Goal: Transaction & Acquisition: Purchase product/service

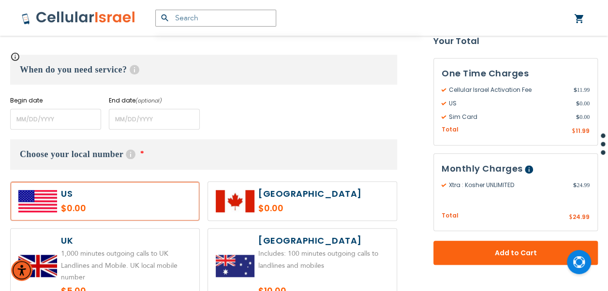
scroll to position [436, 0]
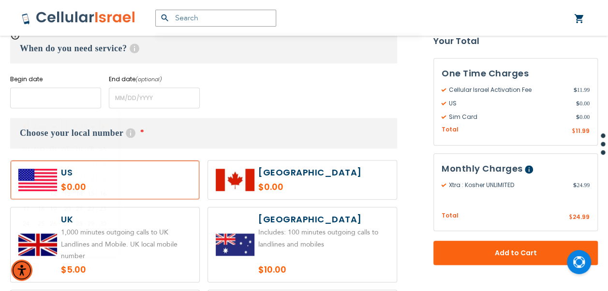
click at [68, 94] on input "name" at bounding box center [55, 98] width 91 height 21
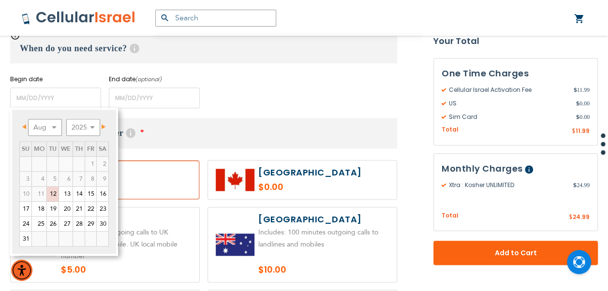
click at [102, 127] on span "Next" at bounding box center [104, 126] width 4 height 5
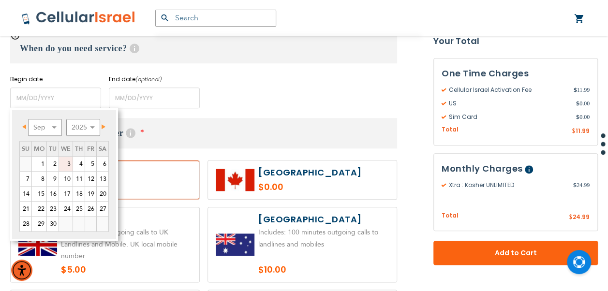
click at [65, 163] on link "3" at bounding box center [66, 164] width 14 height 15
type input "[DATE]"
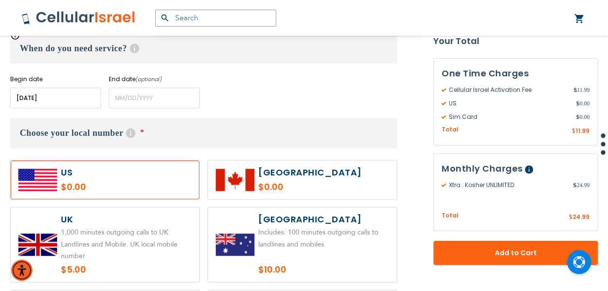
click at [238, 85] on div "Begin date Please enter Start Date End date (optional) Please enter End Date Lo…" at bounding box center [203, 91] width 387 height 33
click at [94, 103] on input "name" at bounding box center [55, 98] width 91 height 21
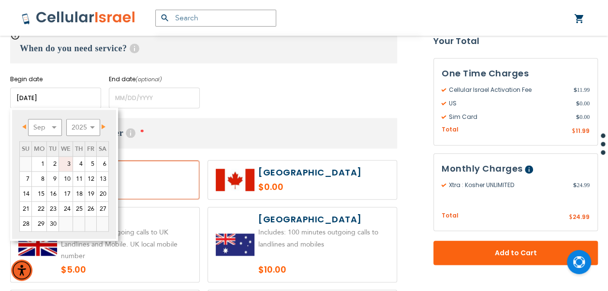
click at [68, 163] on link "3" at bounding box center [66, 164] width 14 height 15
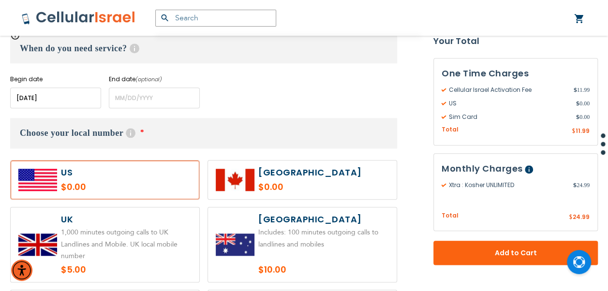
click at [216, 93] on div "Begin date Please enter Start Date End date (optional) Please enter End Date Lo…" at bounding box center [203, 91] width 387 height 33
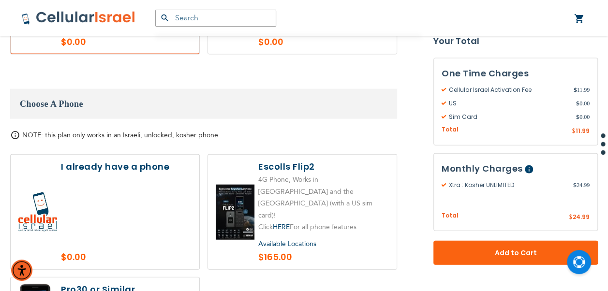
scroll to position [1113, 0]
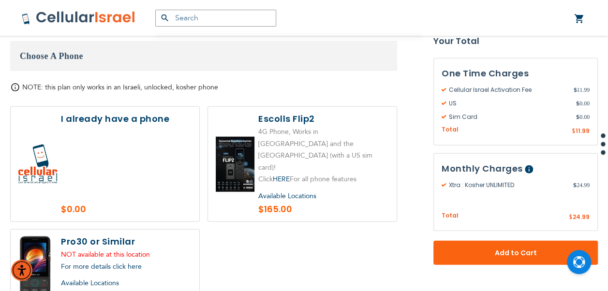
click at [131, 119] on label at bounding box center [105, 164] width 189 height 115
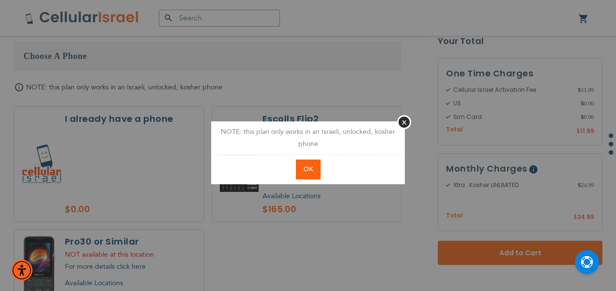
click at [311, 163] on button "OK" at bounding box center [308, 170] width 25 height 20
radio input "true"
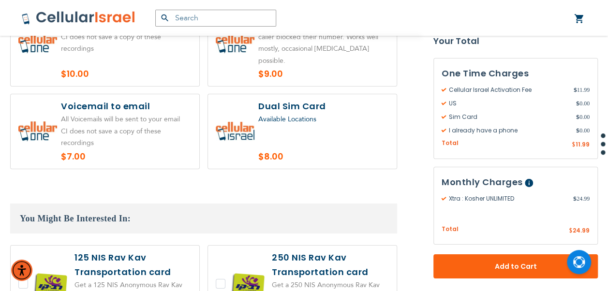
scroll to position [1694, 0]
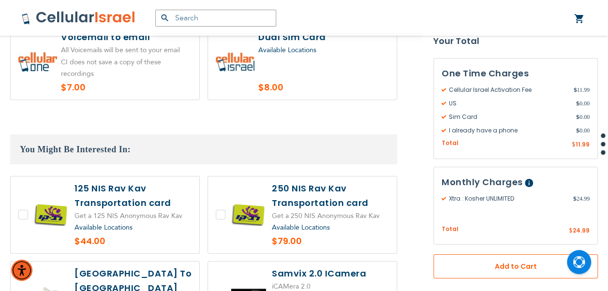
click at [544, 272] on button "Add to Cart" at bounding box center [516, 267] width 165 height 24
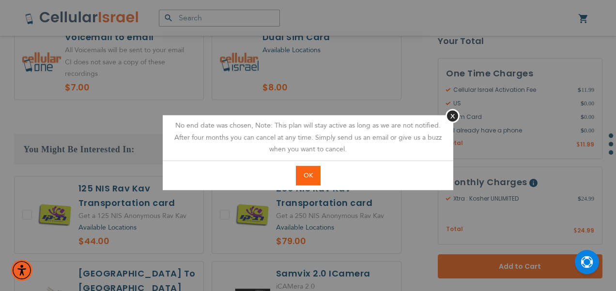
click at [310, 167] on button "OK" at bounding box center [308, 176] width 25 height 20
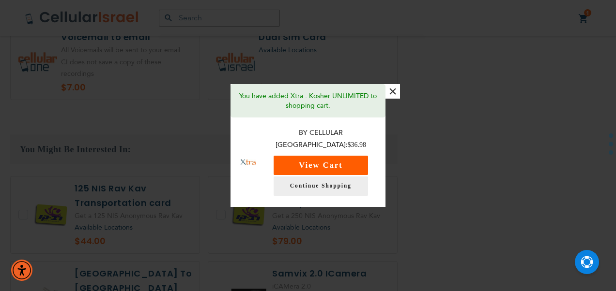
click at [329, 161] on button "View Cart" at bounding box center [320, 165] width 94 height 19
